Goal: Obtain resource: Download file/media

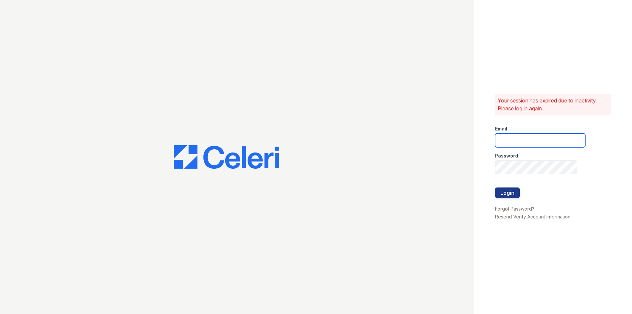
type input "dahlia1@cafmanagement.com"
click at [38, 76] on div at bounding box center [237, 157] width 474 height 314
click at [504, 191] on button "Login" at bounding box center [507, 192] width 25 height 11
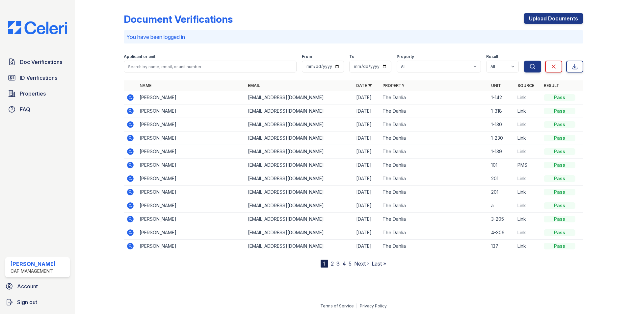
click at [23, 80] on span "ID Verifications" at bounding box center [39, 78] width 38 height 8
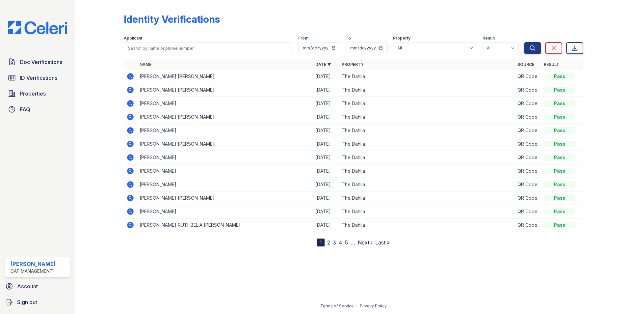
click at [131, 90] on icon at bounding box center [130, 90] width 8 height 8
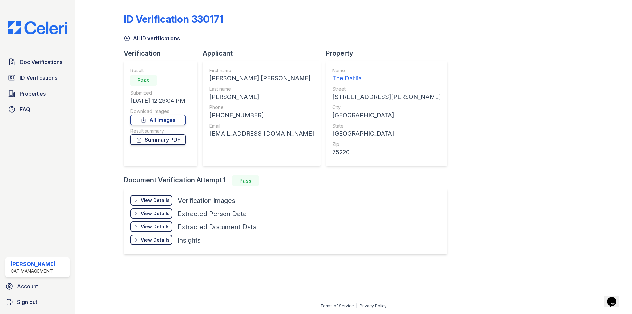
click at [155, 141] on link "Summary PDF" at bounding box center [157, 139] width 55 height 11
